Goal: Transaction & Acquisition: Download file/media

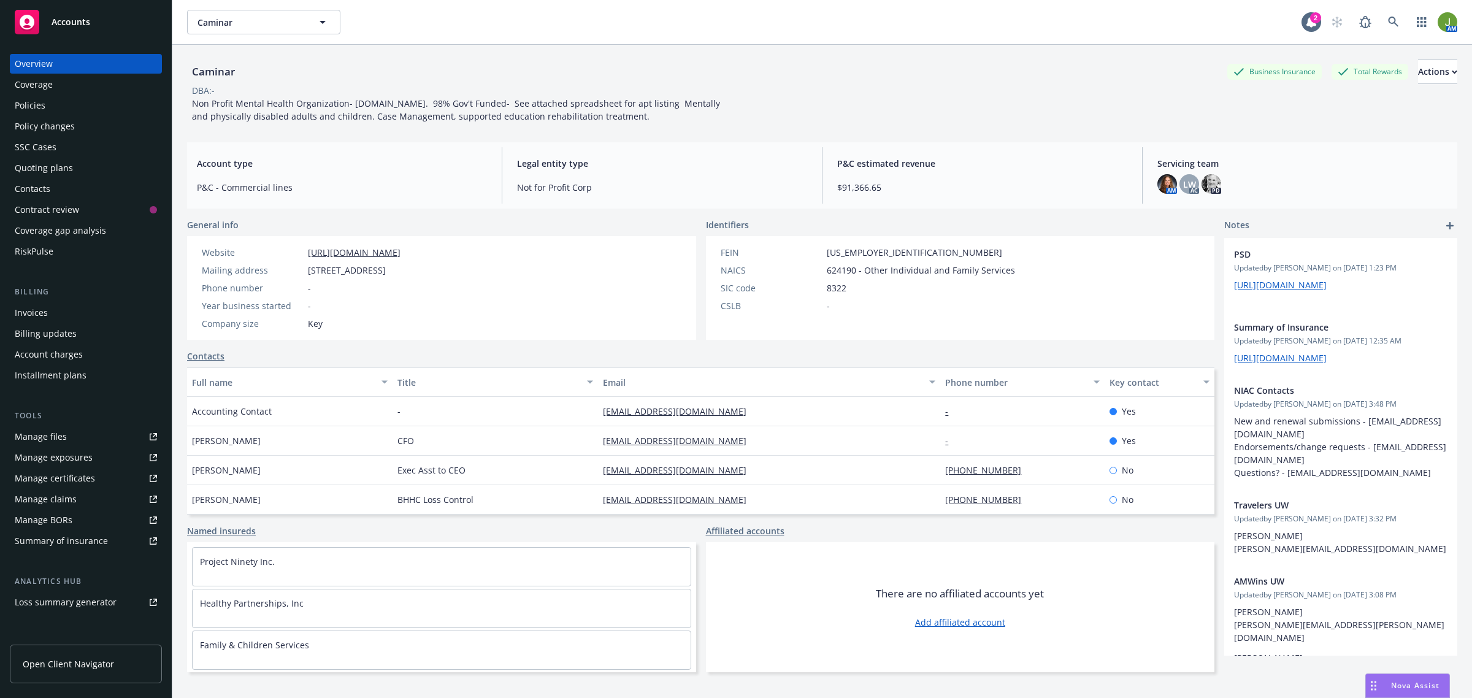
click at [41, 111] on div "Policies" at bounding box center [30, 106] width 31 height 20
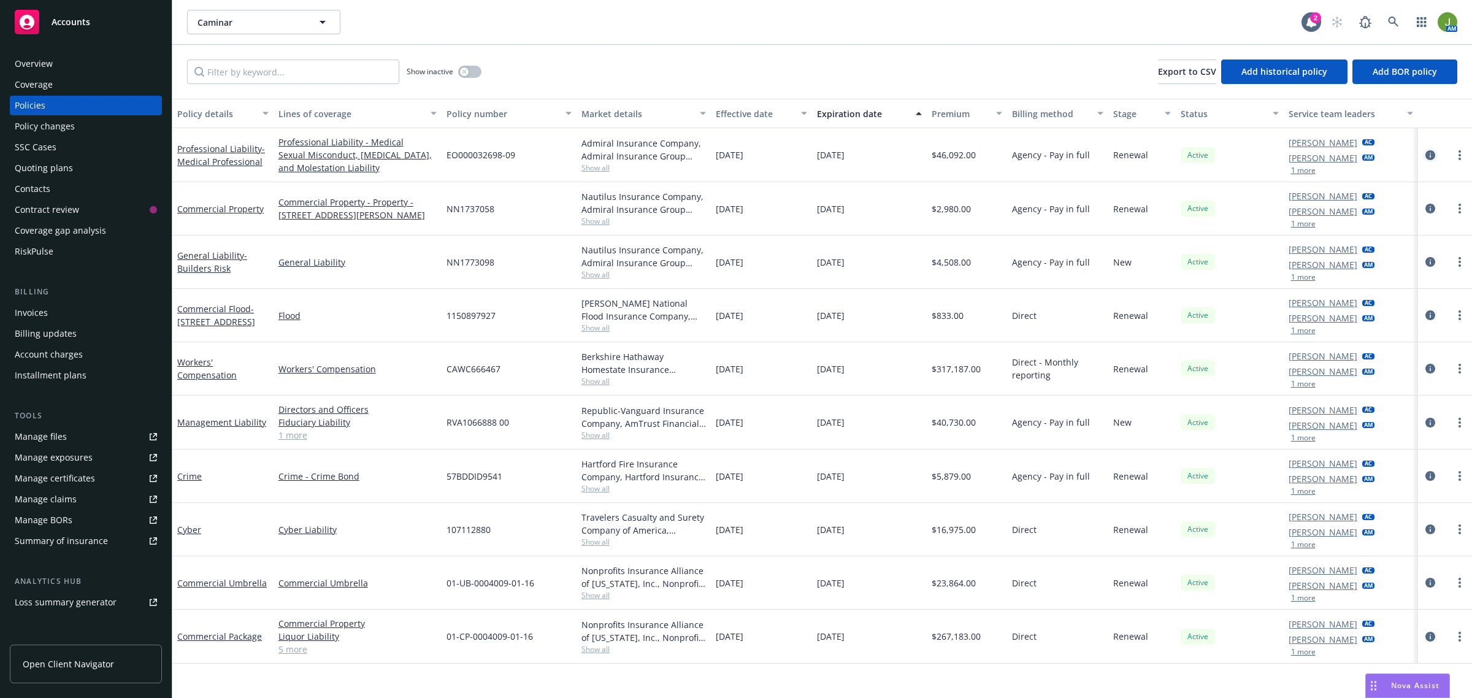
click at [1433, 150] on icon "circleInformation" at bounding box center [1431, 155] width 10 height 10
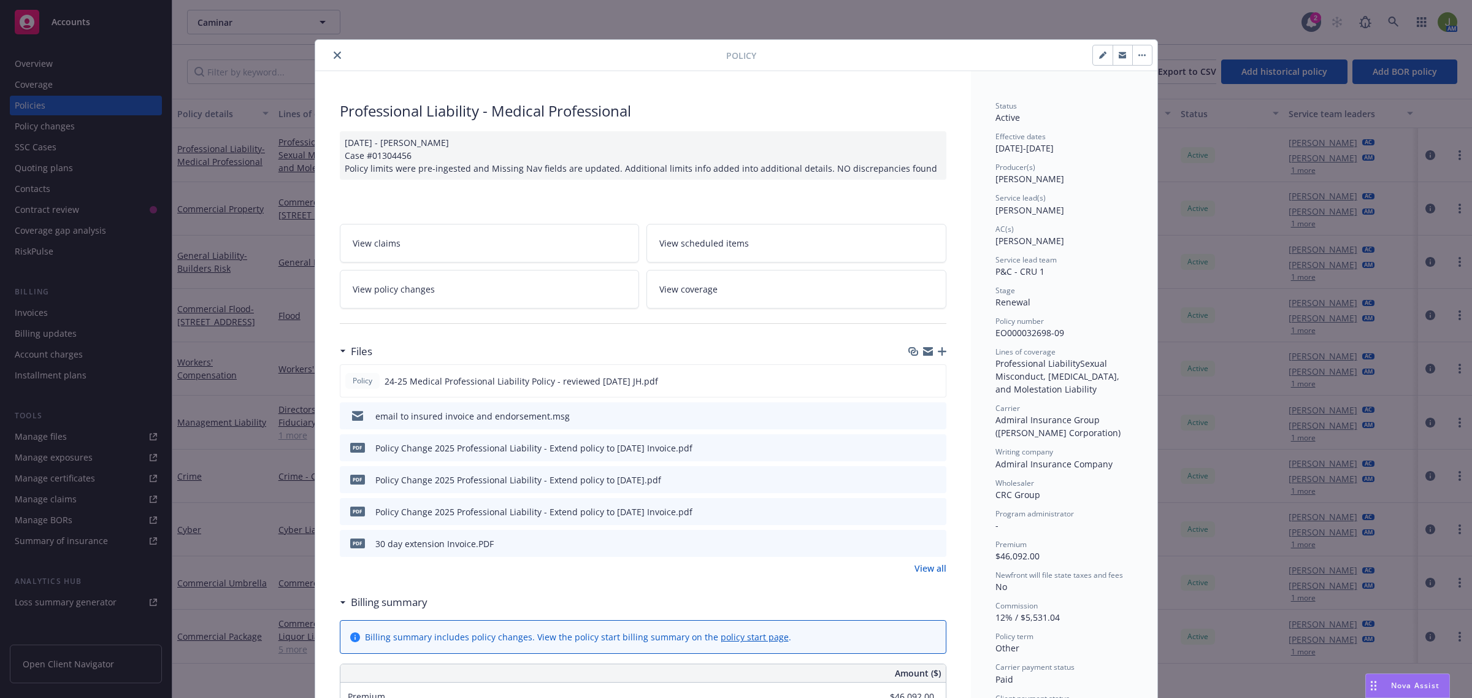
click at [495, 283] on link "View policy changes" at bounding box center [490, 289] width 300 height 39
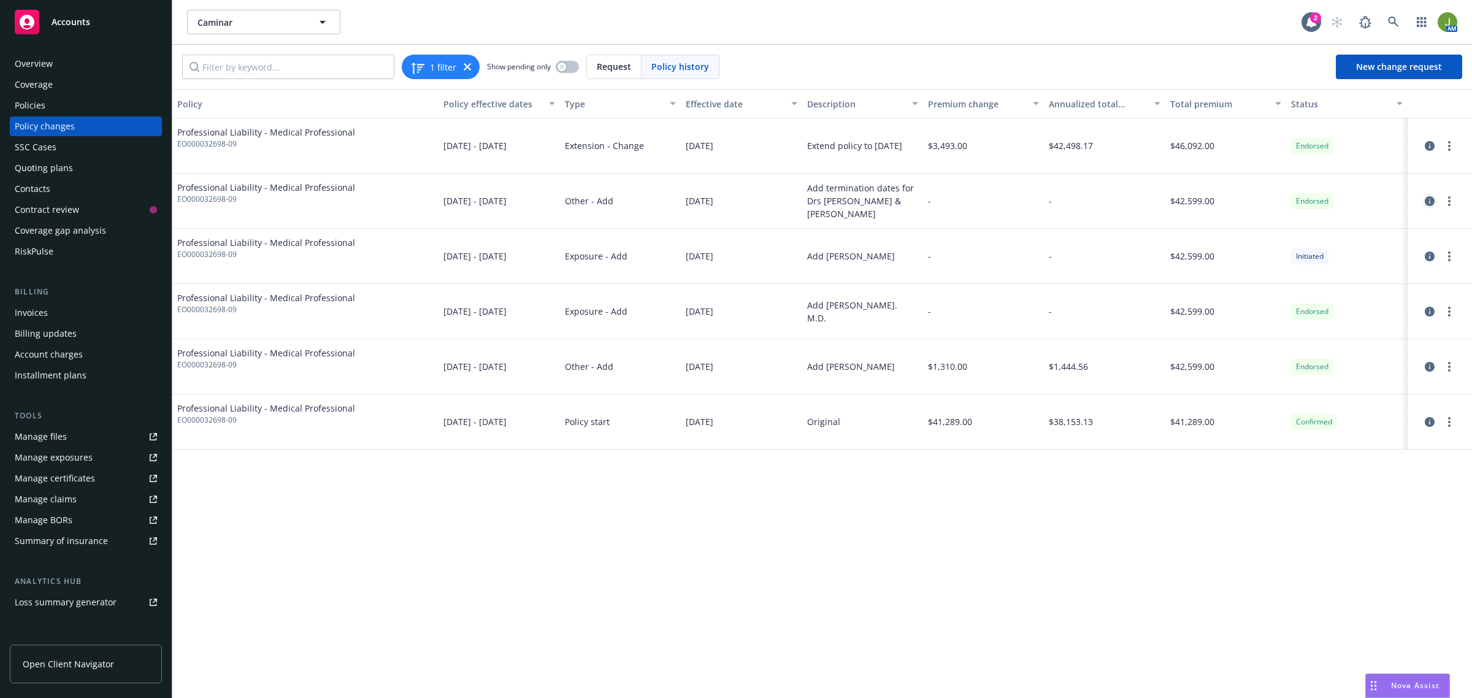
click at [1425, 203] on icon "circleInformation" at bounding box center [1430, 201] width 10 height 10
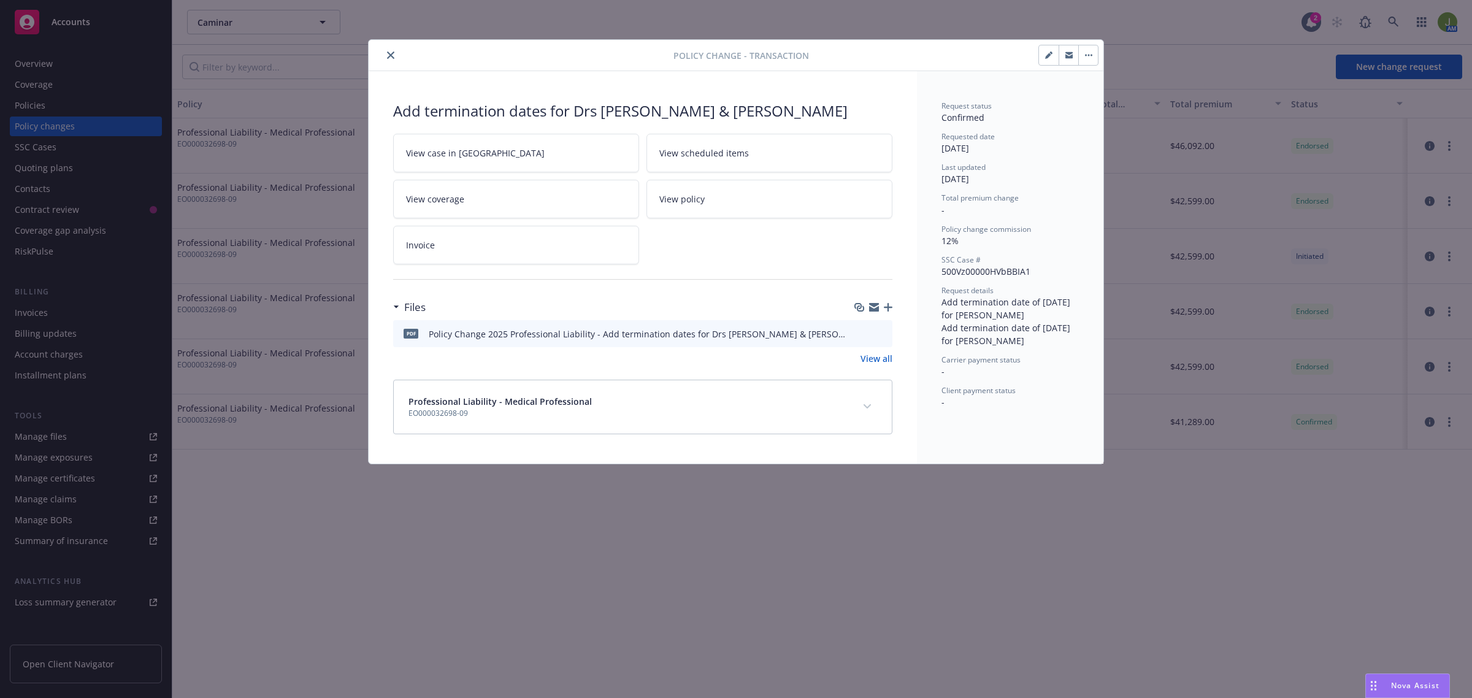
click at [863, 338] on icon "download file" at bounding box center [861, 336] width 10 height 3
click at [390, 50] on button "close" at bounding box center [390, 55] width 15 height 15
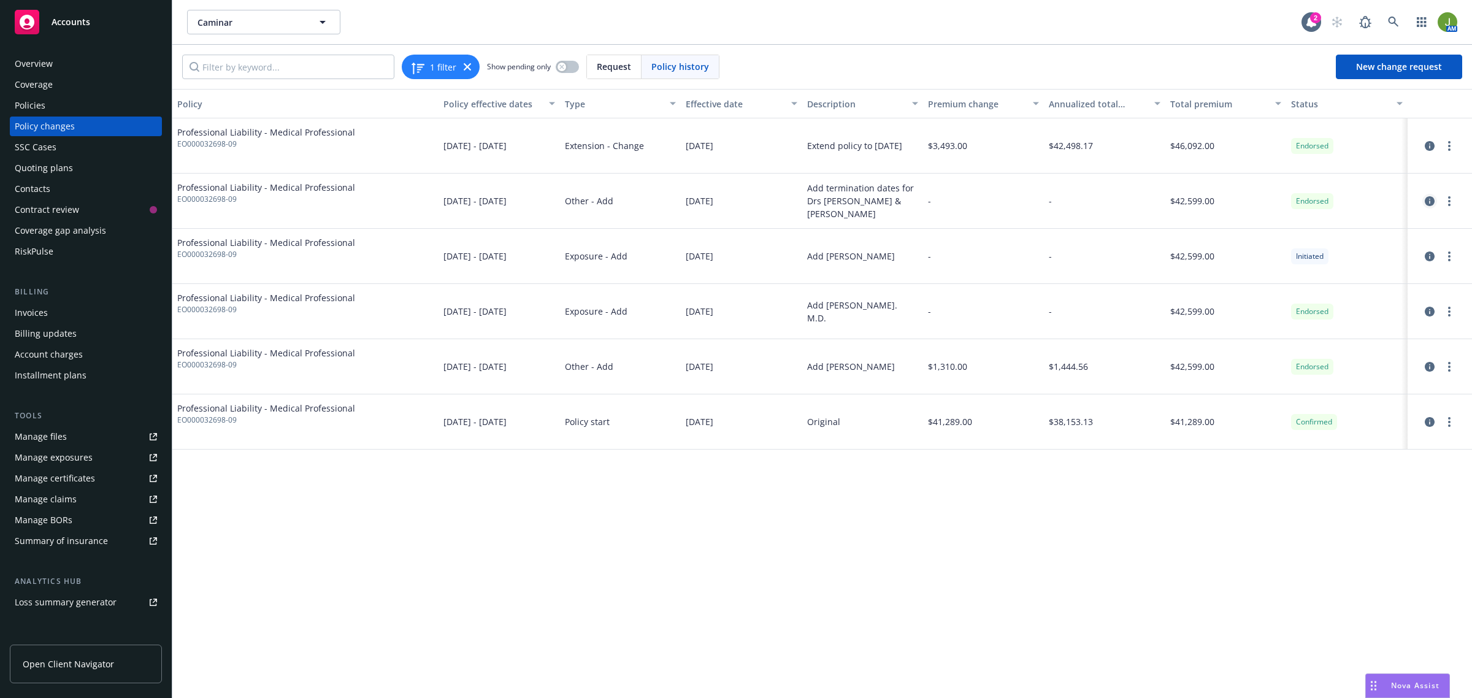
click at [1436, 198] on link "circleInformation" at bounding box center [1430, 201] width 15 height 15
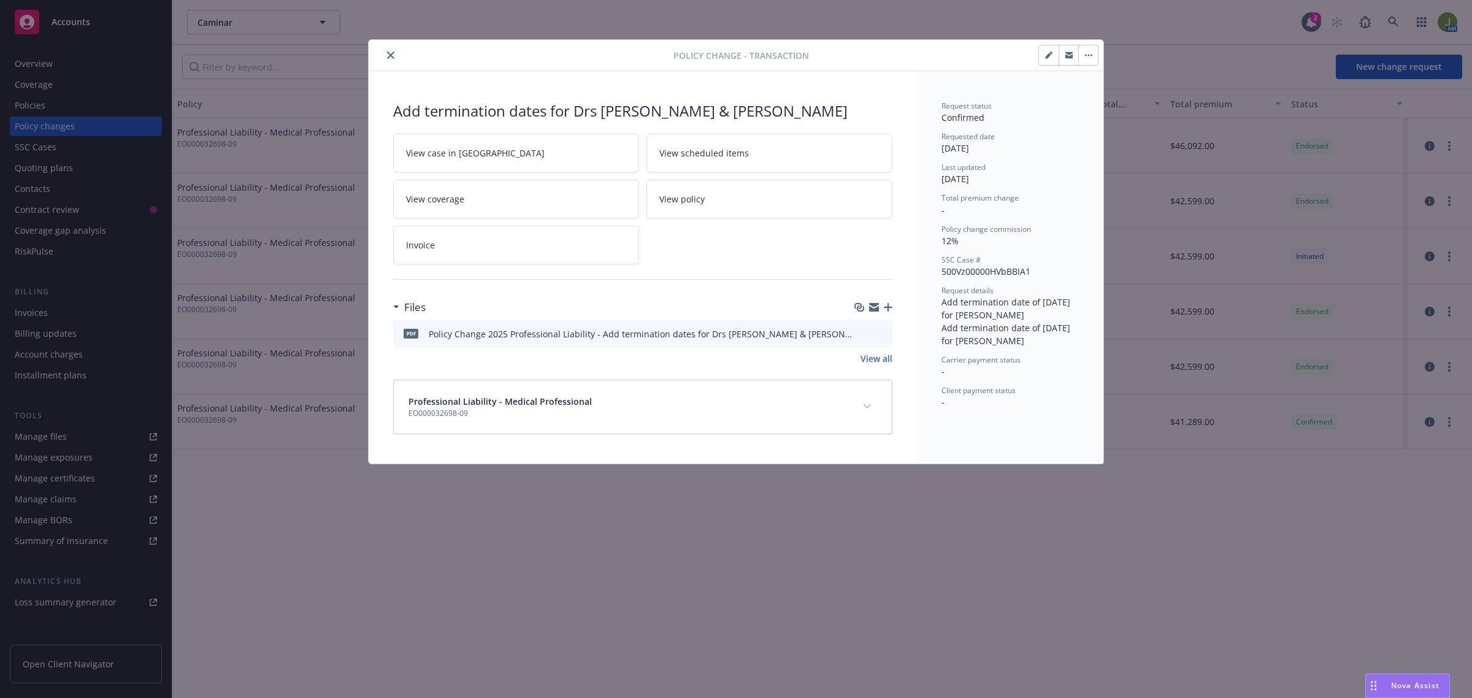
click at [387, 59] on icon "close" at bounding box center [390, 55] width 7 height 7
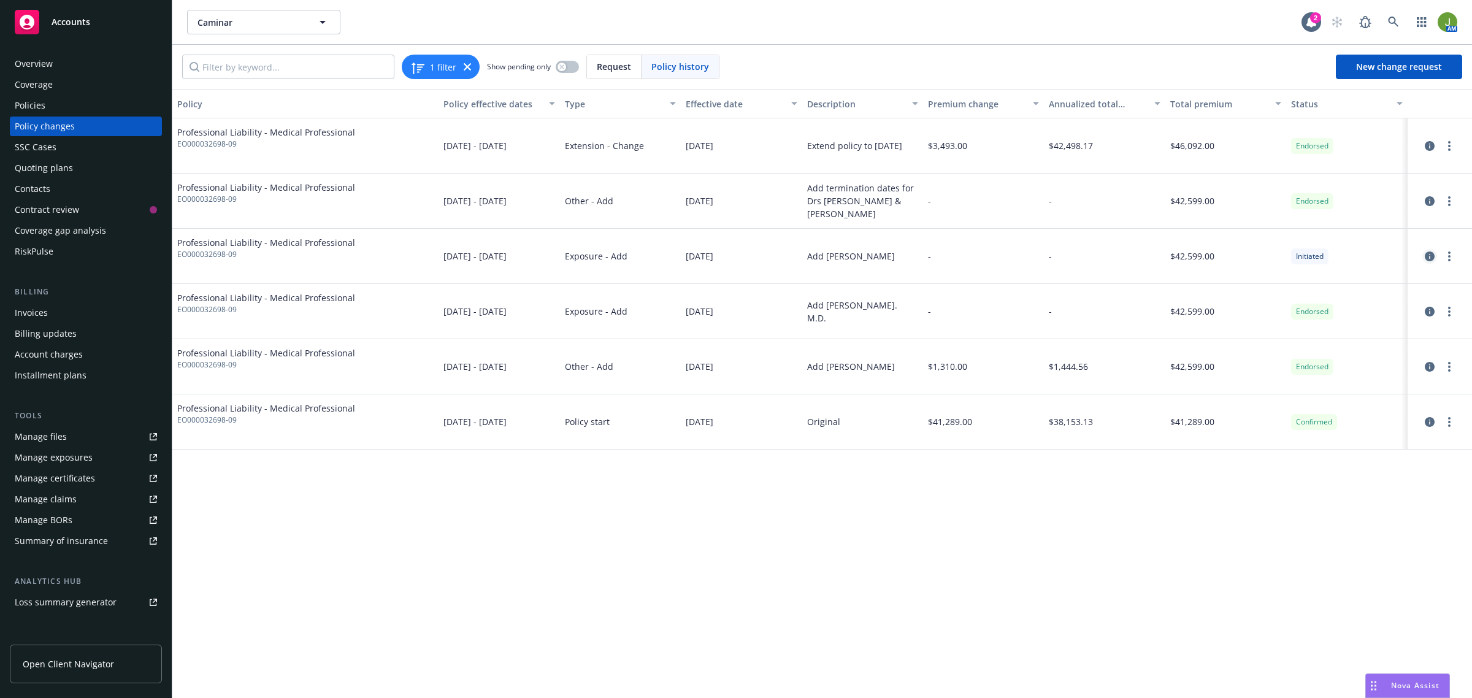
click at [1430, 259] on icon "circleInformation" at bounding box center [1430, 257] width 10 height 10
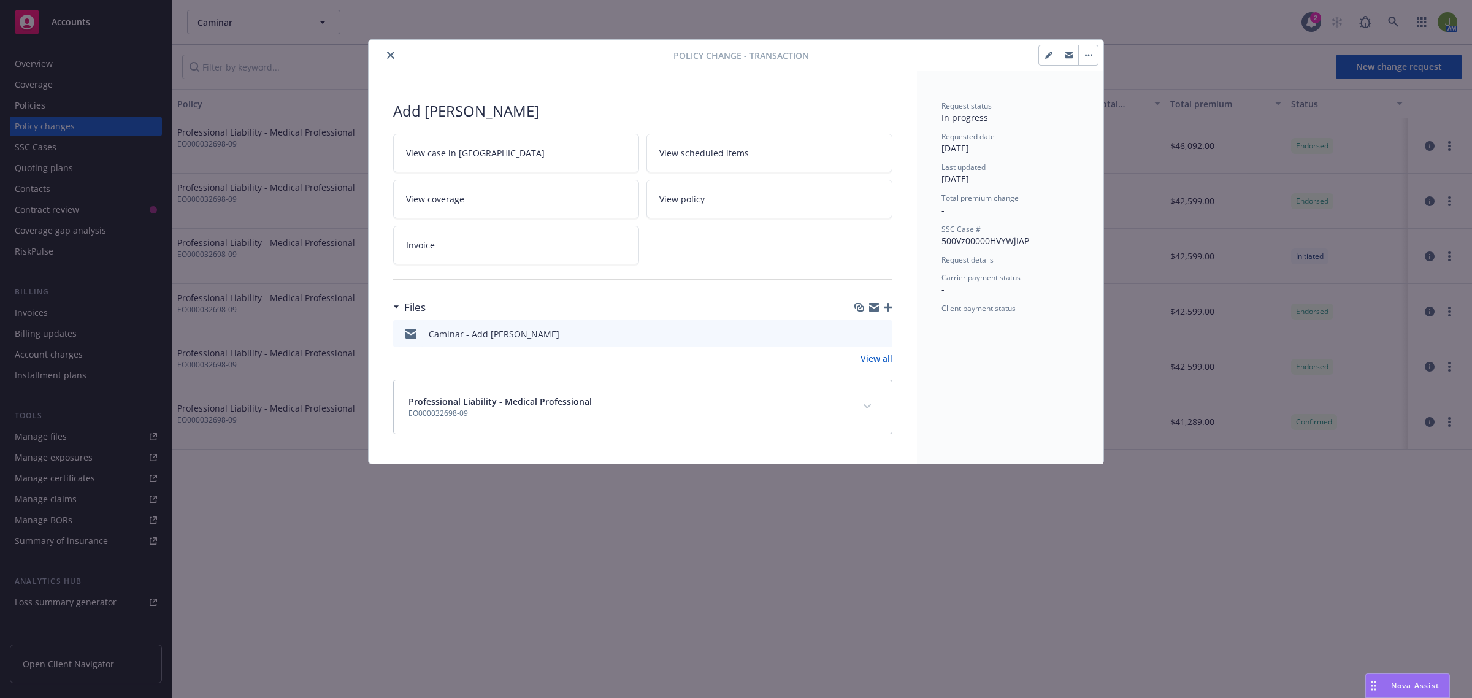
click at [884, 333] on icon "preview file" at bounding box center [880, 333] width 11 height 9
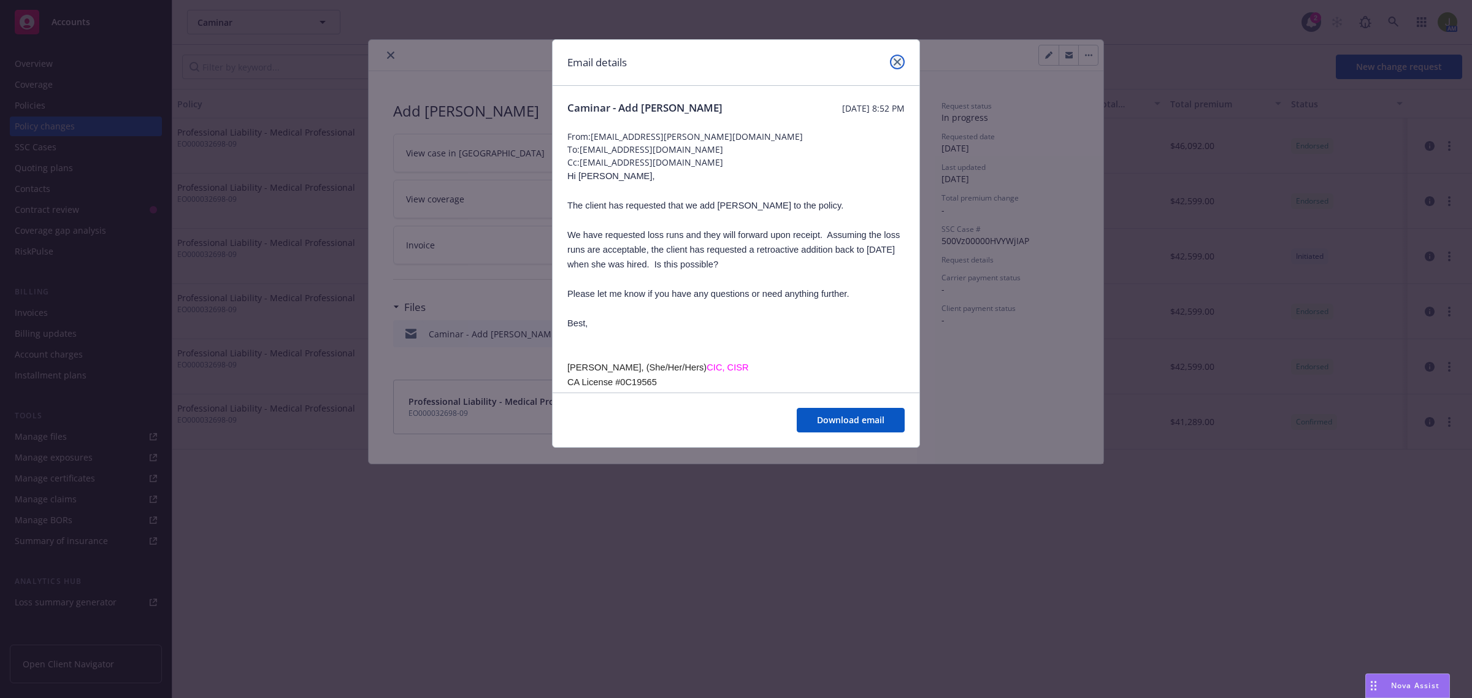
click at [895, 60] on icon "close" at bounding box center [897, 61] width 7 height 7
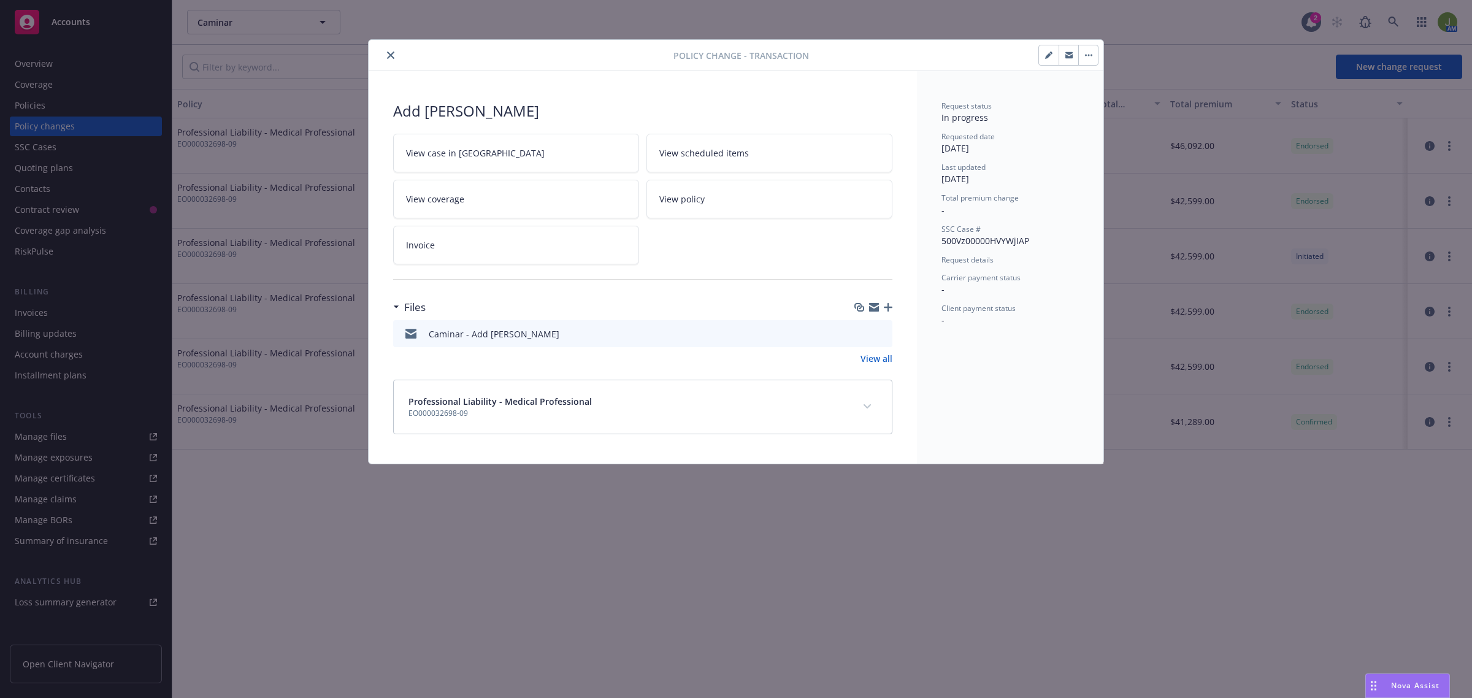
click at [383, 59] on div at bounding box center [524, 55] width 300 height 15
click at [390, 61] on button "close" at bounding box center [390, 55] width 15 height 15
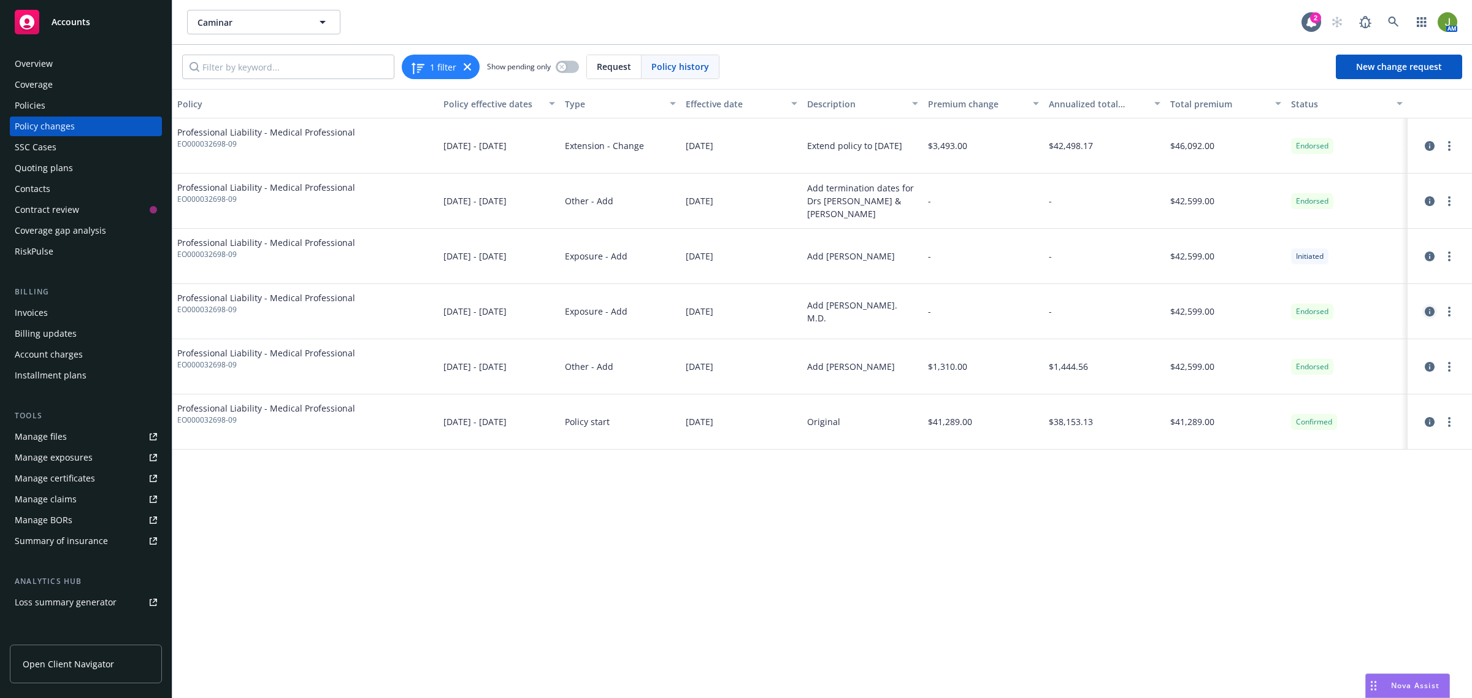
click at [1428, 314] on icon "circleInformation" at bounding box center [1430, 312] width 10 height 10
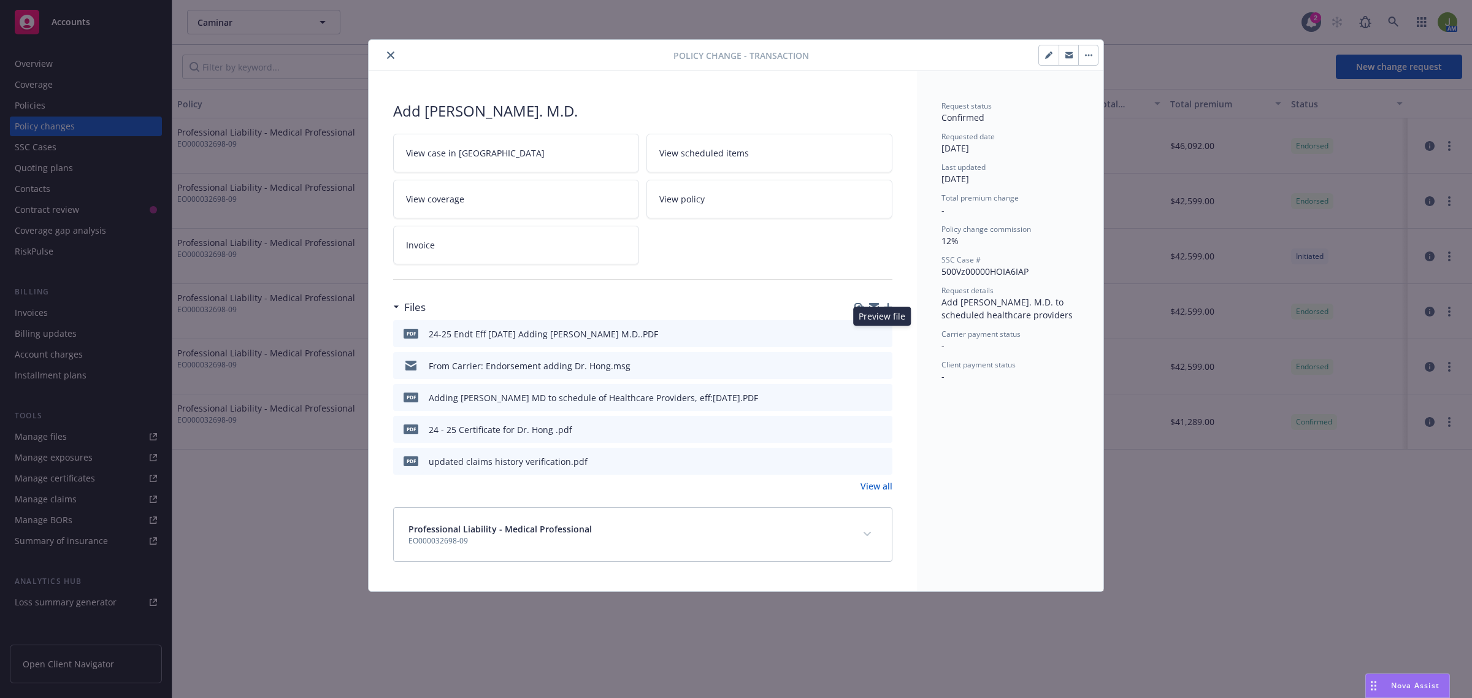
click at [877, 339] on button at bounding box center [882, 334] width 11 height 13
click at [396, 57] on button "close" at bounding box center [390, 55] width 15 height 15
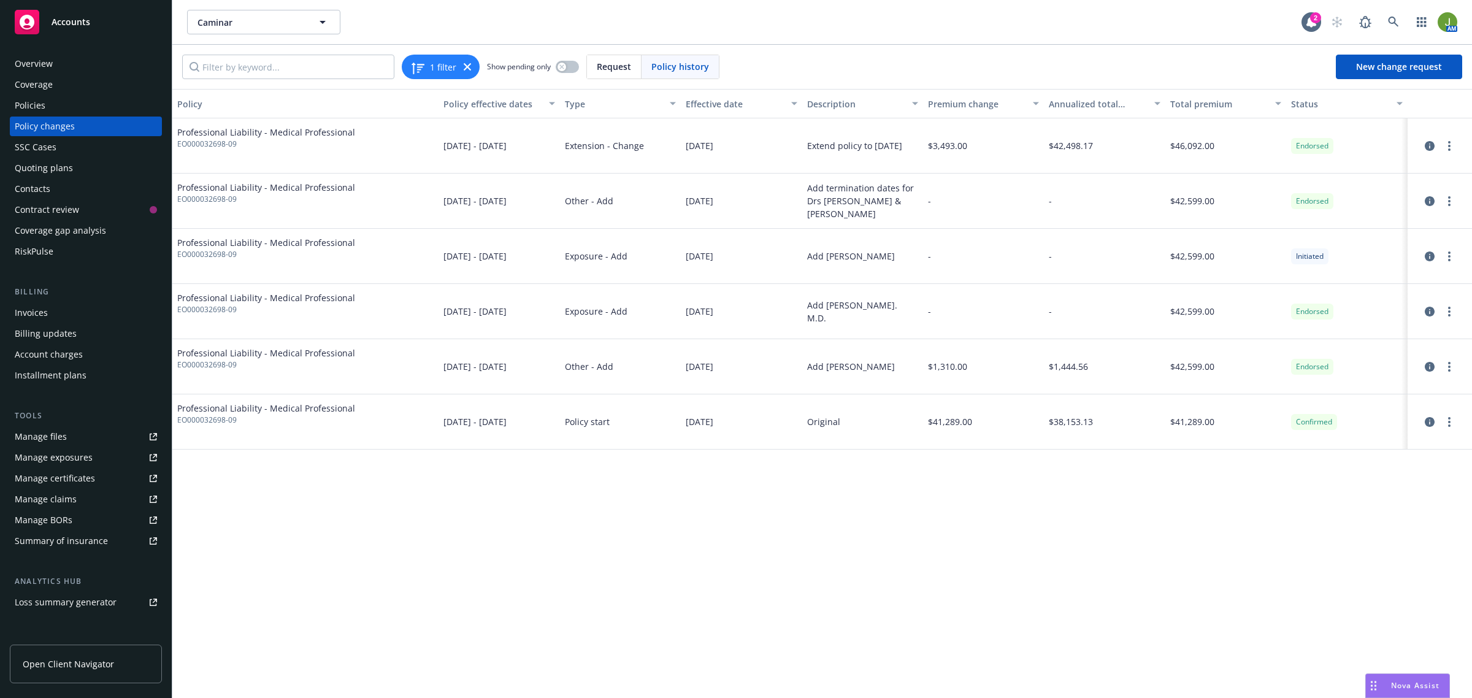
click at [1102, 52] on div "1 filter Show pending only Request Policy history New change request" at bounding box center [822, 67] width 1300 height 44
click at [31, 102] on div "Policies" at bounding box center [30, 106] width 31 height 20
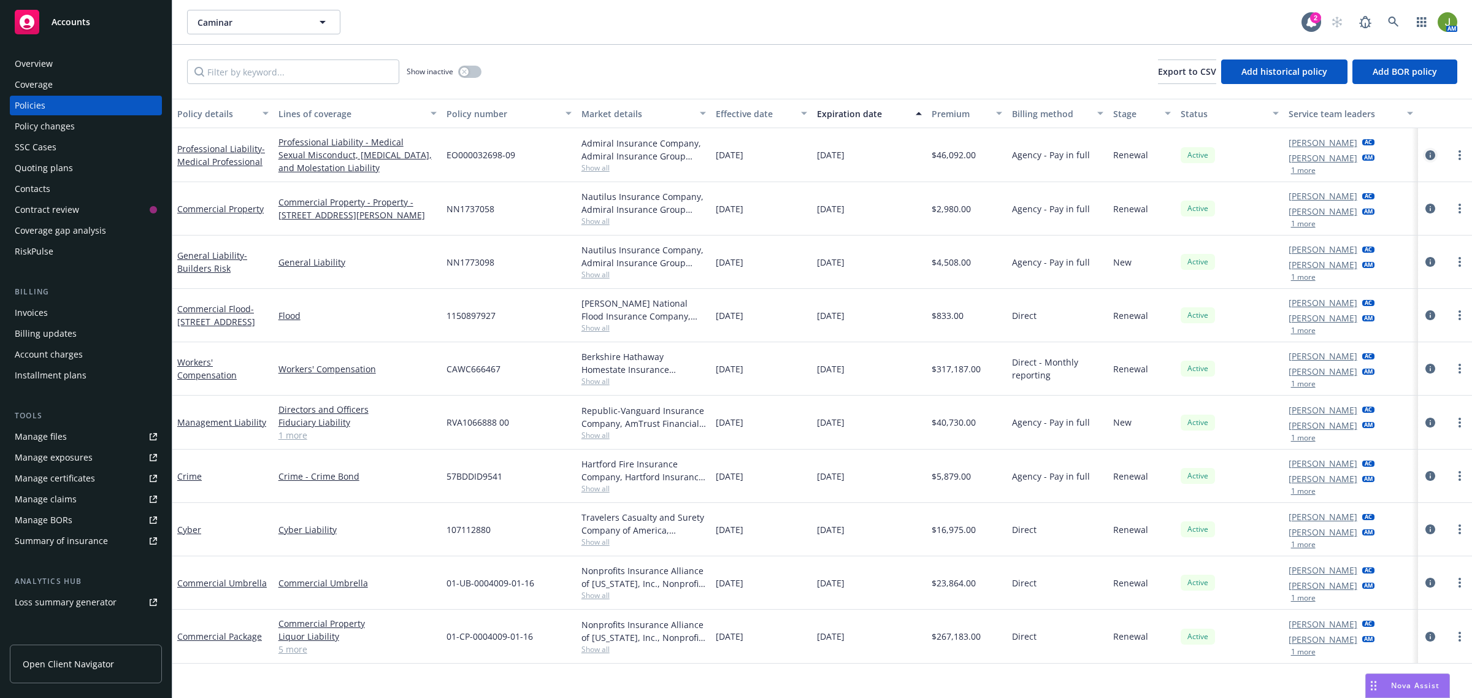
click at [1433, 160] on icon "circleInformation" at bounding box center [1431, 155] width 10 height 10
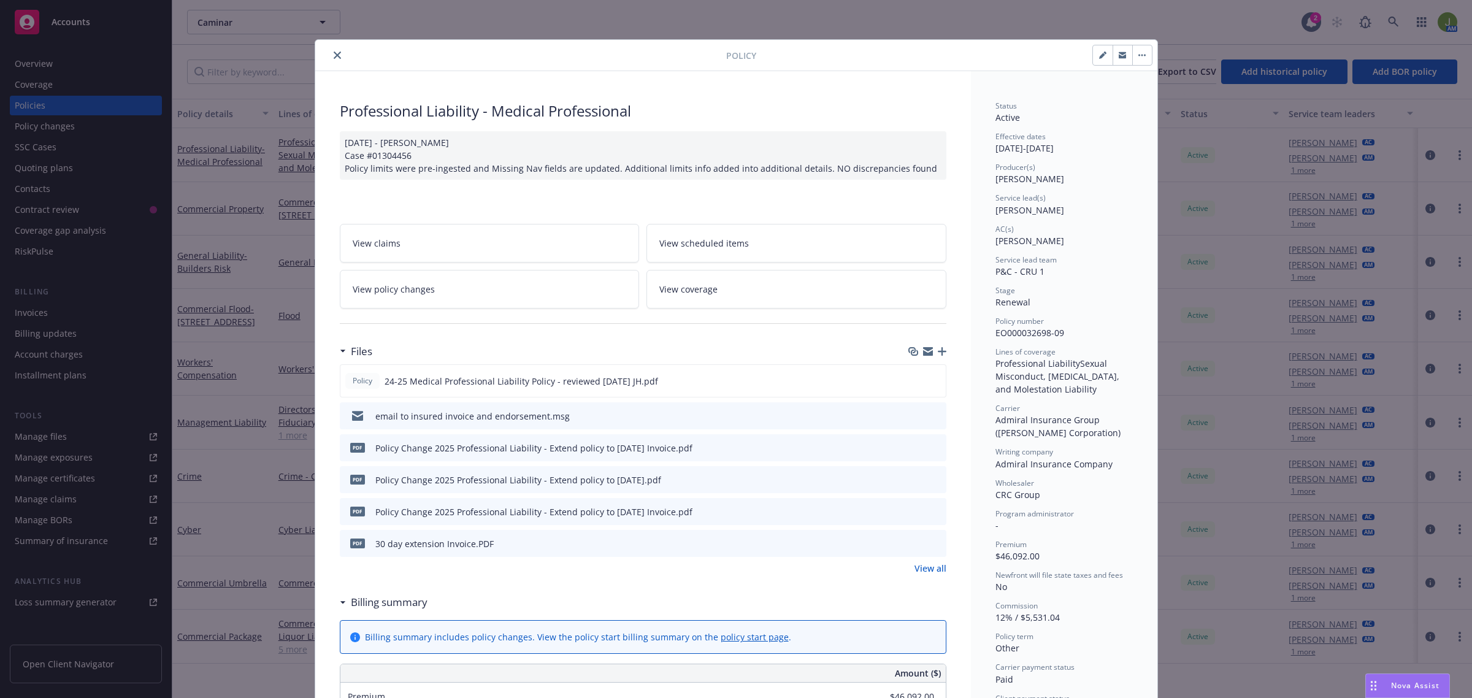
scroll to position [37, 0]
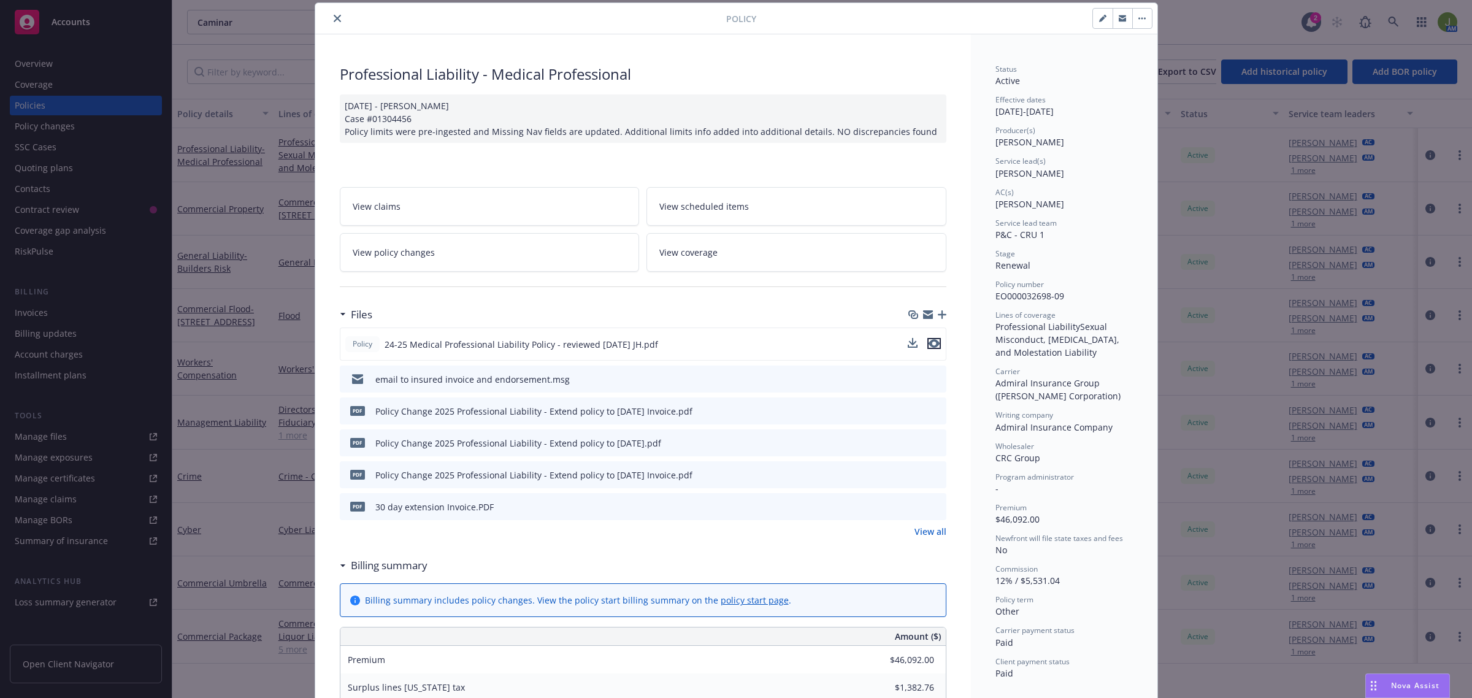
click at [929, 347] on icon "preview file" at bounding box center [934, 343] width 11 height 9
click at [912, 347] on icon "download file" at bounding box center [914, 344] width 10 height 10
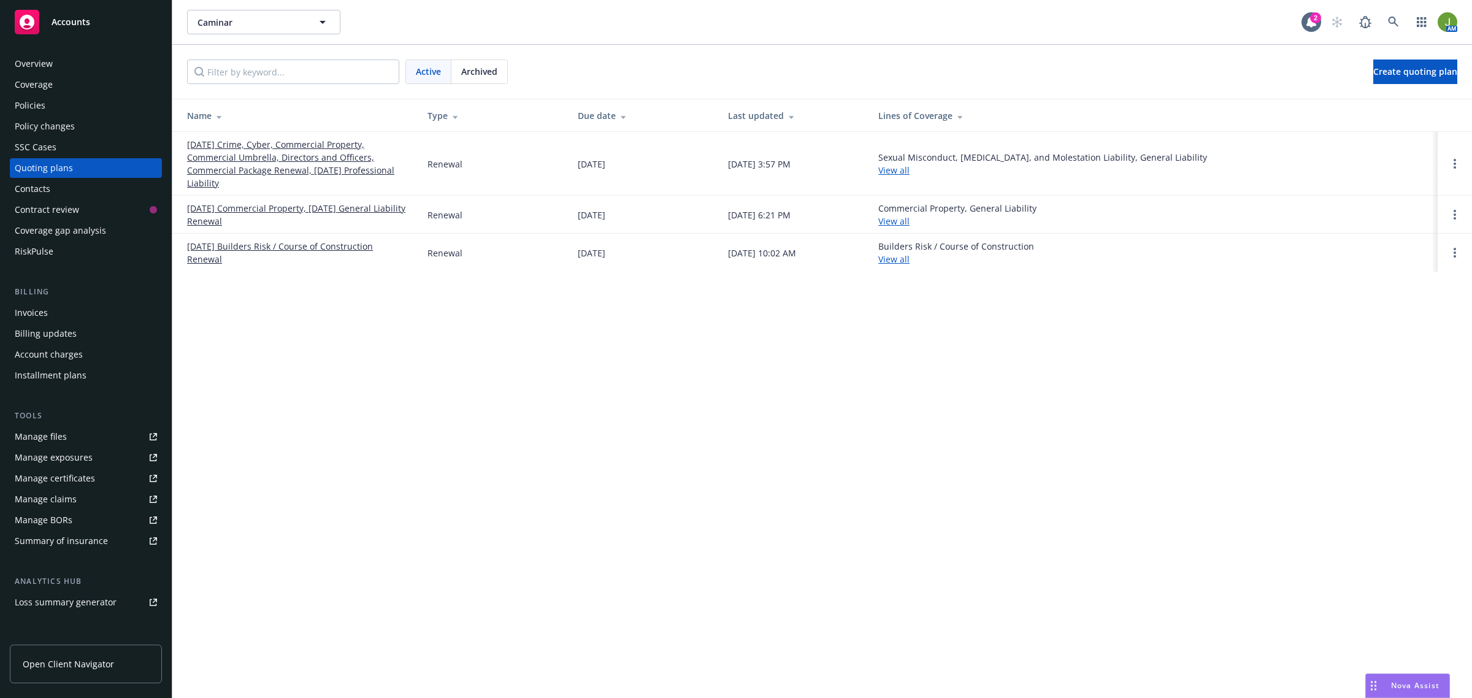
click at [44, 109] on div "Policies" at bounding box center [30, 106] width 31 height 20
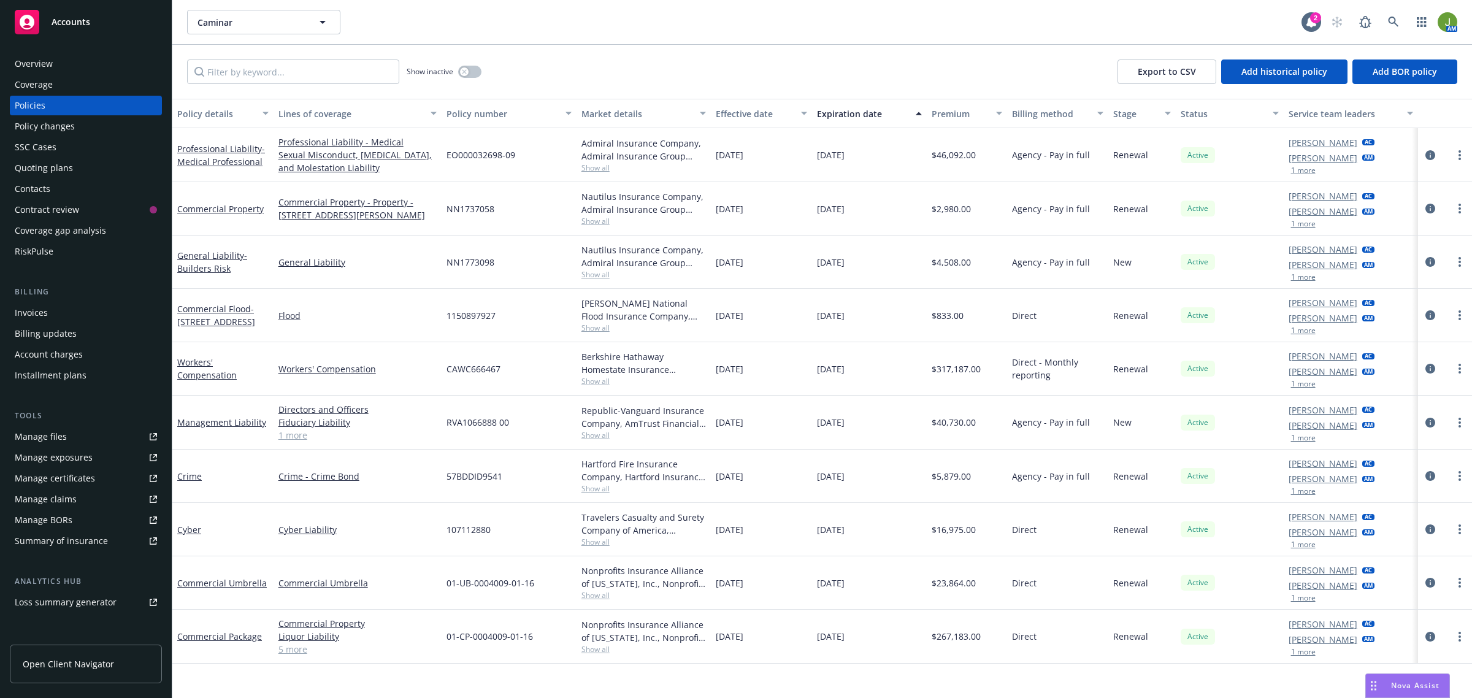
click at [48, 309] on div "Invoices" at bounding box center [86, 313] width 142 height 20
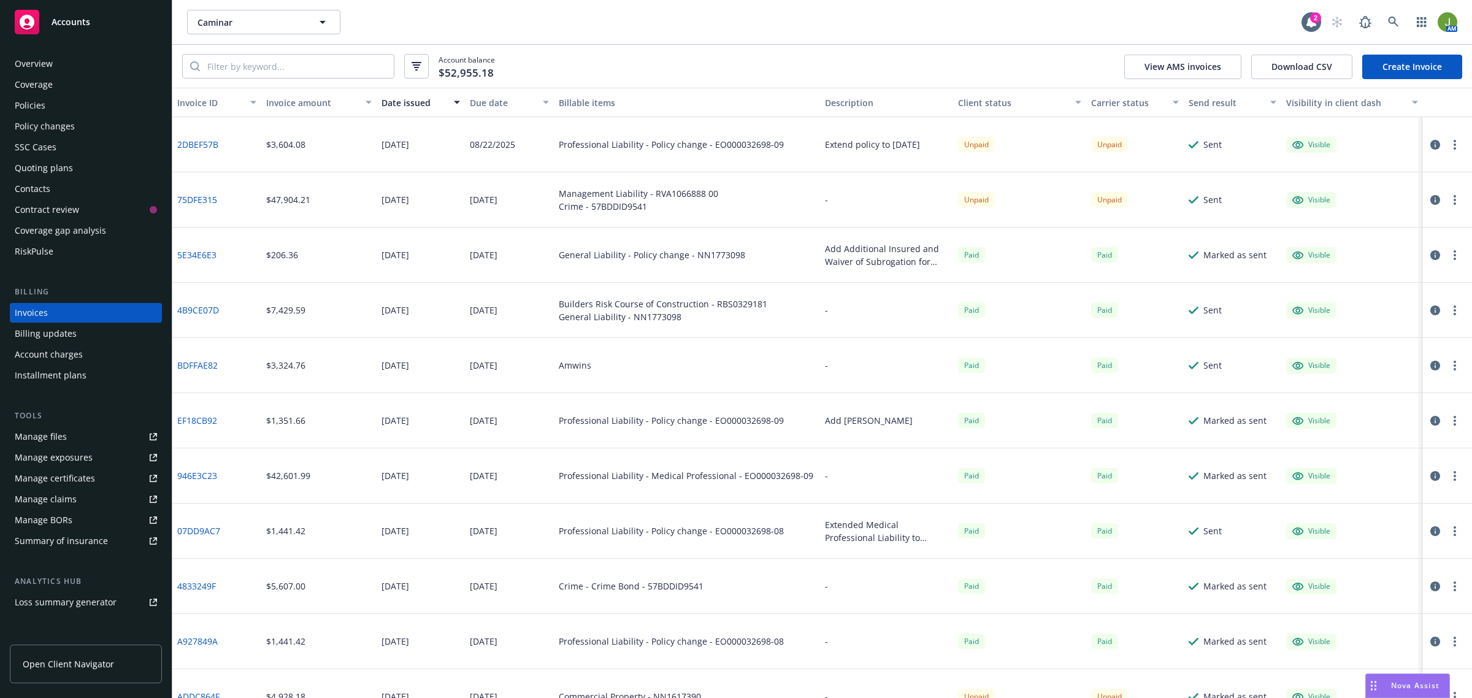
scroll to position [77, 0]
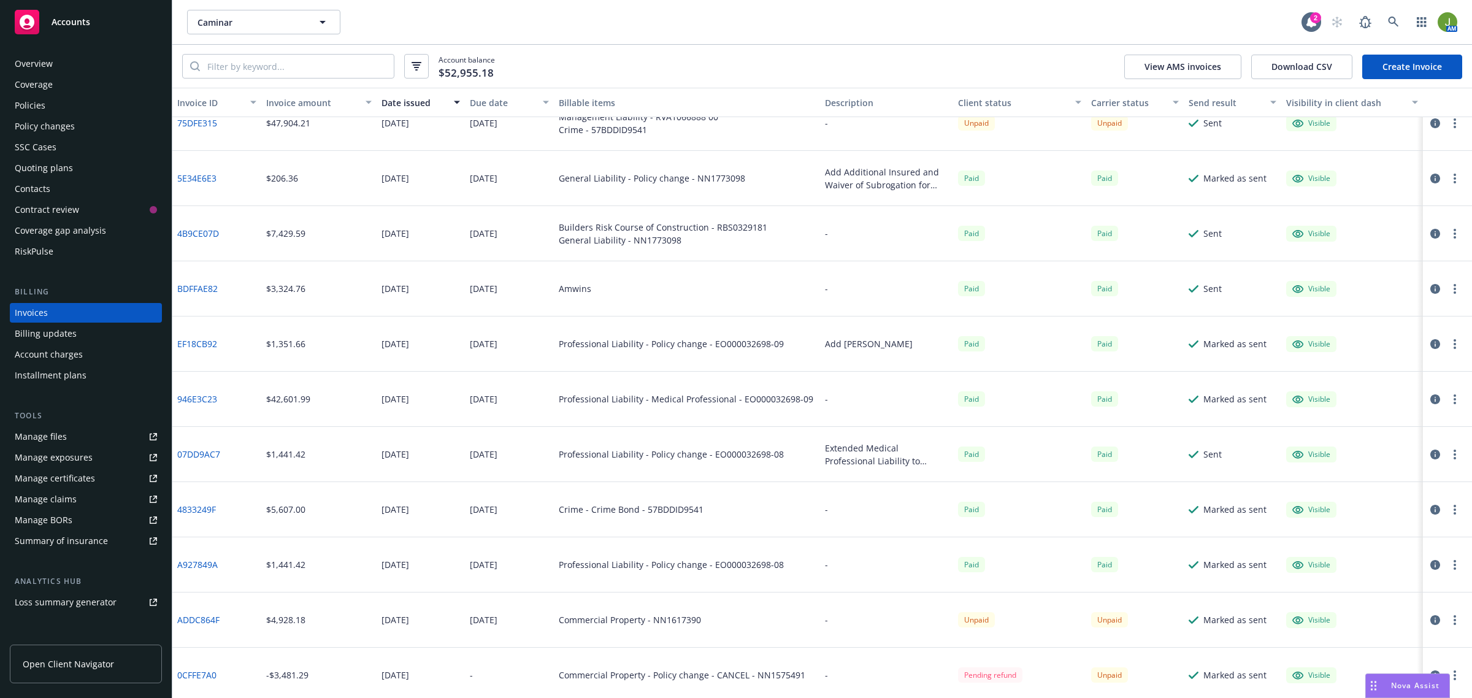
click at [67, 108] on div "Policies" at bounding box center [86, 106] width 142 height 20
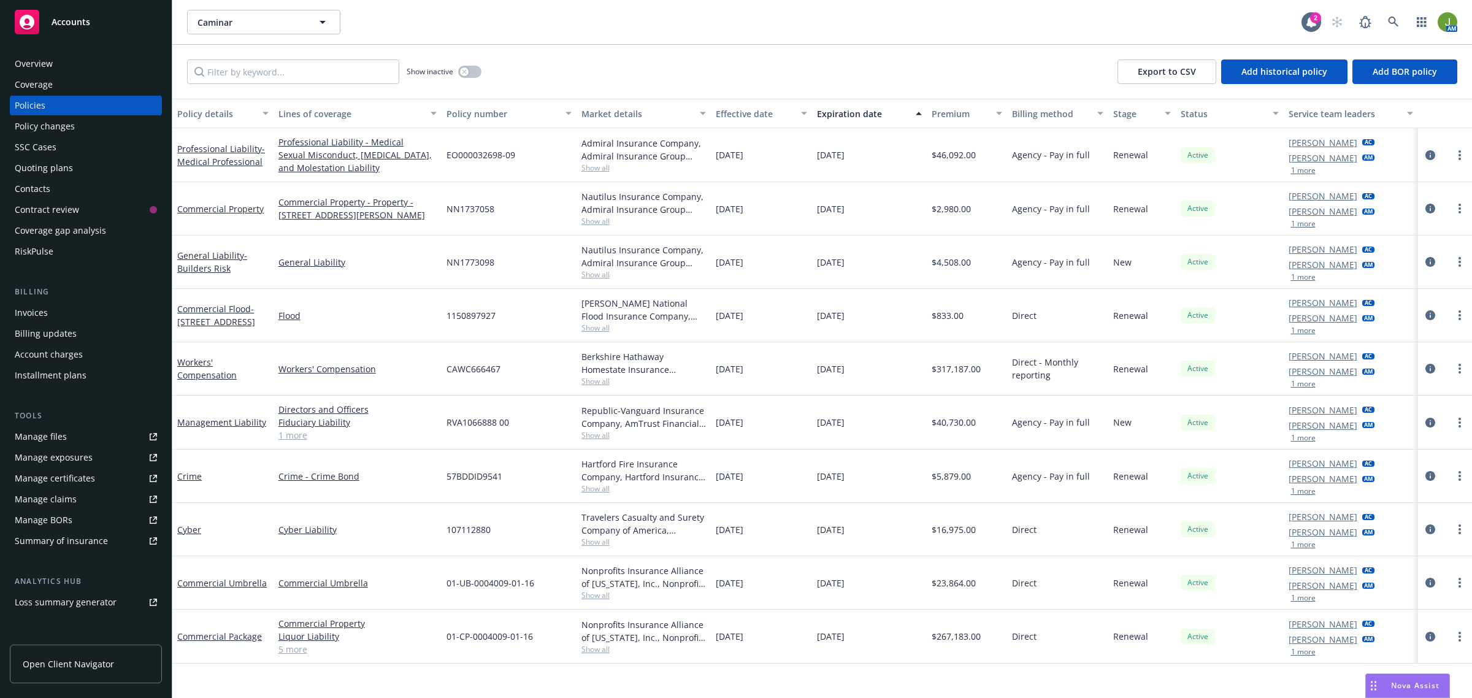
click at [1427, 154] on icon "circleInformation" at bounding box center [1431, 155] width 10 height 10
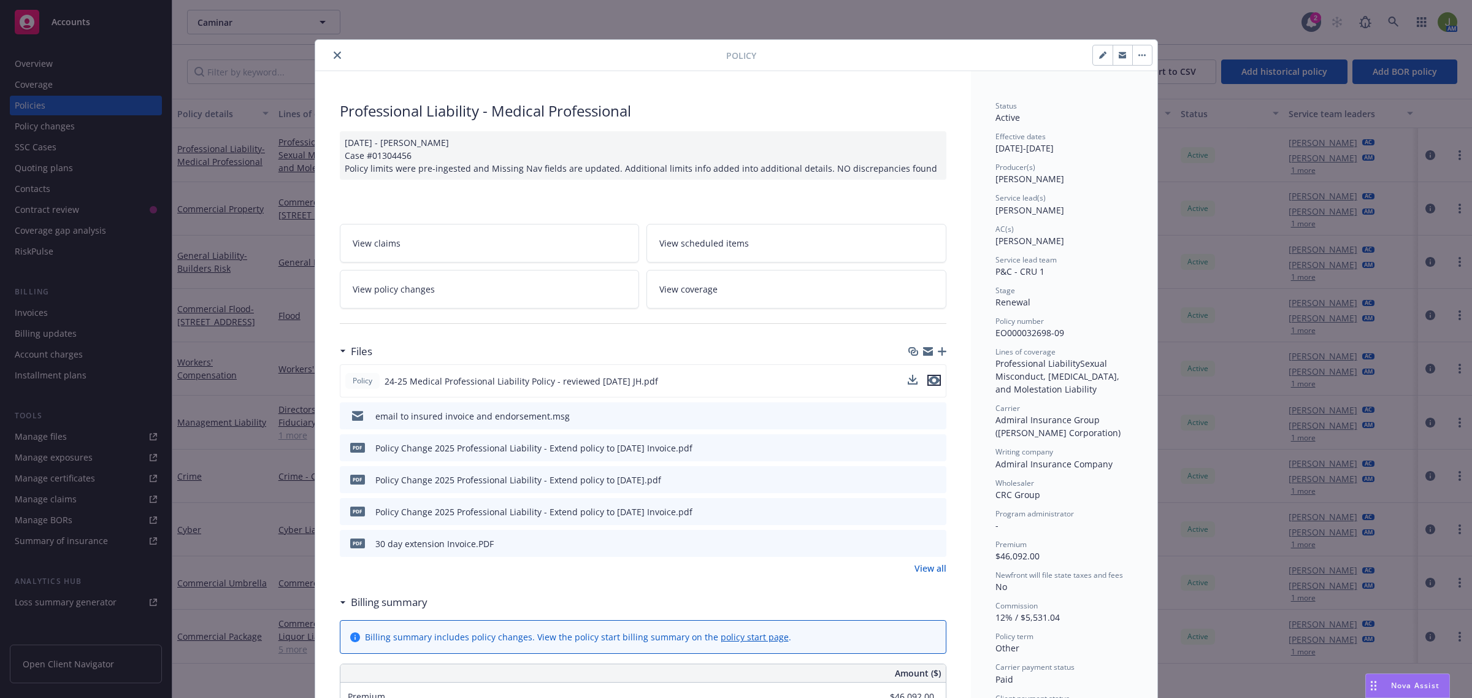
click at [929, 381] on icon "preview file" at bounding box center [934, 380] width 11 height 9
